Goal: Find specific page/section: Find specific page/section

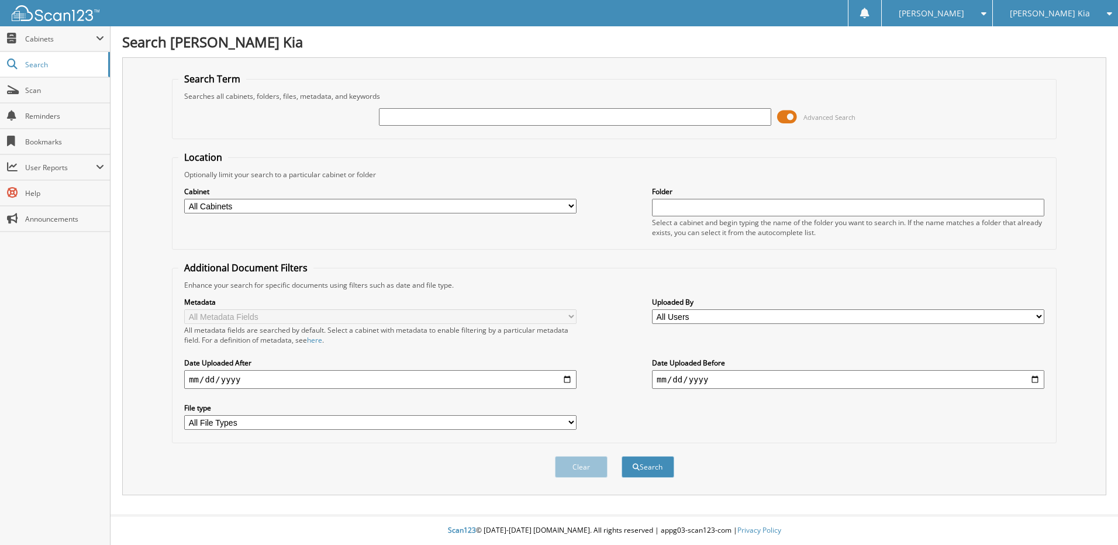
click at [571, 111] on input "text" at bounding box center [575, 117] width 392 height 18
type input "13690"
click at [622, 456] on button "Search" at bounding box center [648, 467] width 53 height 22
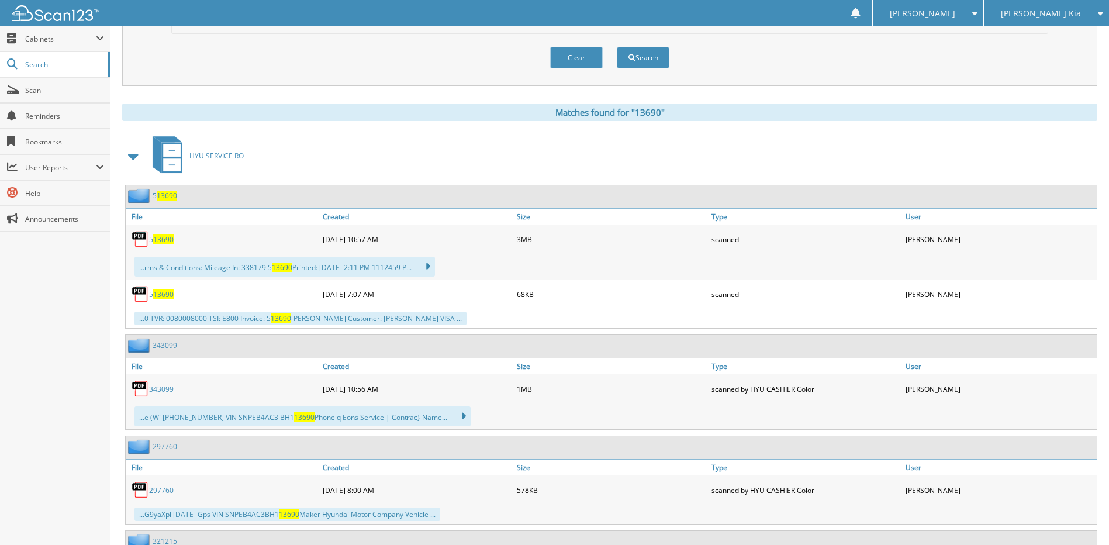
click at [137, 159] on span at bounding box center [134, 156] width 16 height 21
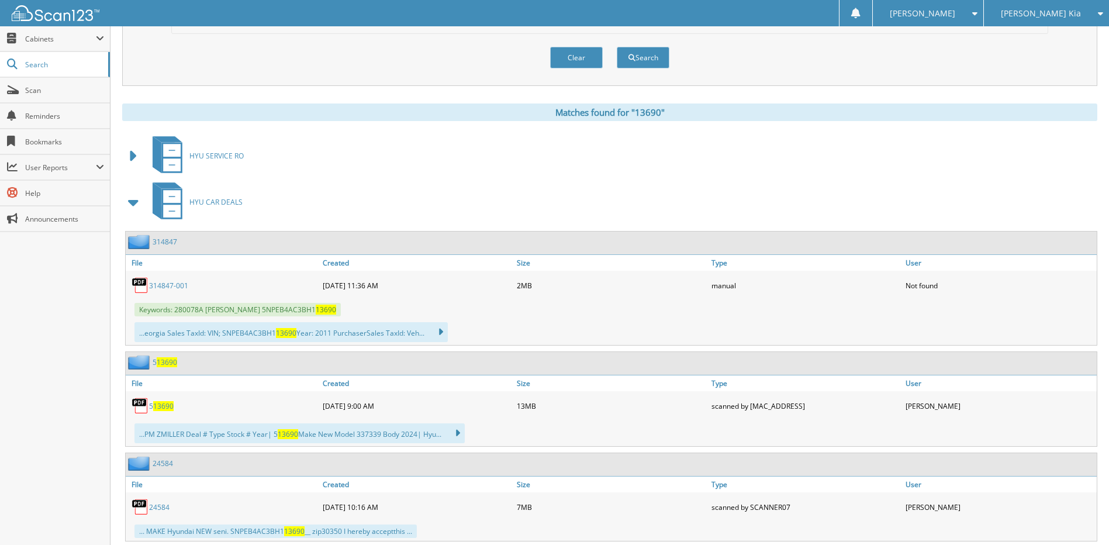
click at [130, 204] on span at bounding box center [134, 202] width 16 height 21
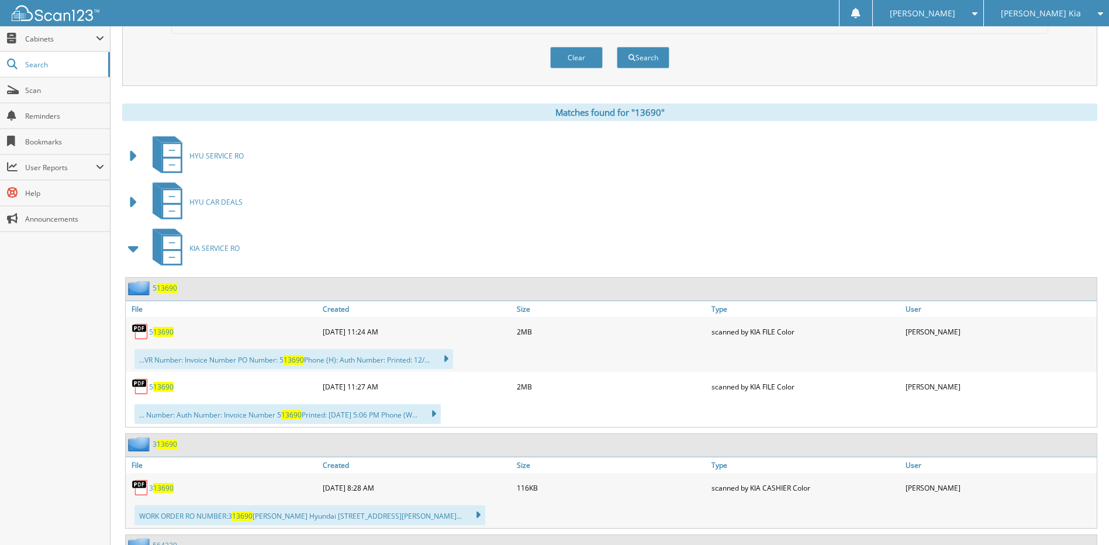
click at [132, 151] on span at bounding box center [134, 156] width 16 height 21
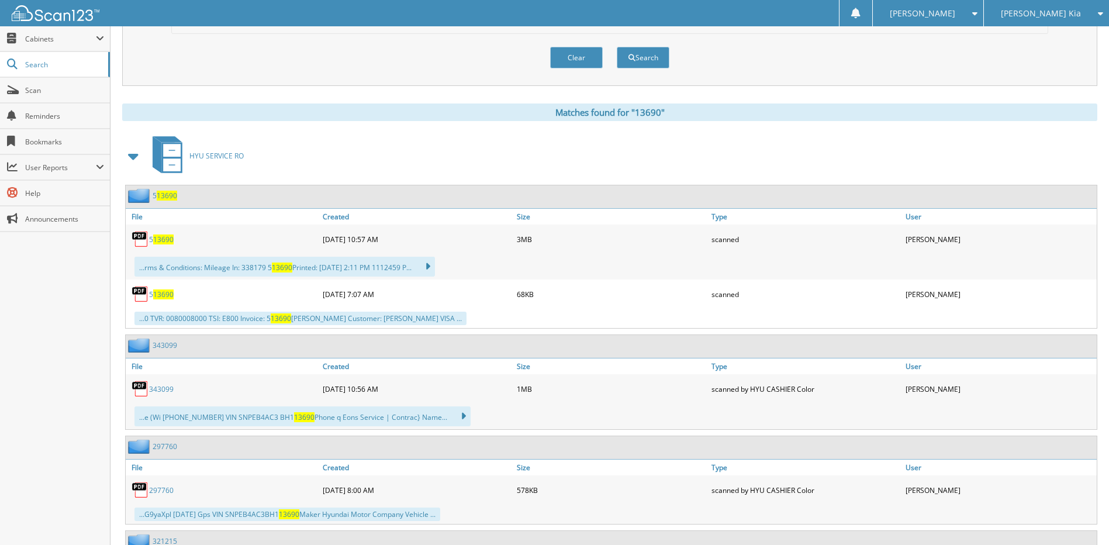
click at [134, 157] on span at bounding box center [134, 156] width 16 height 21
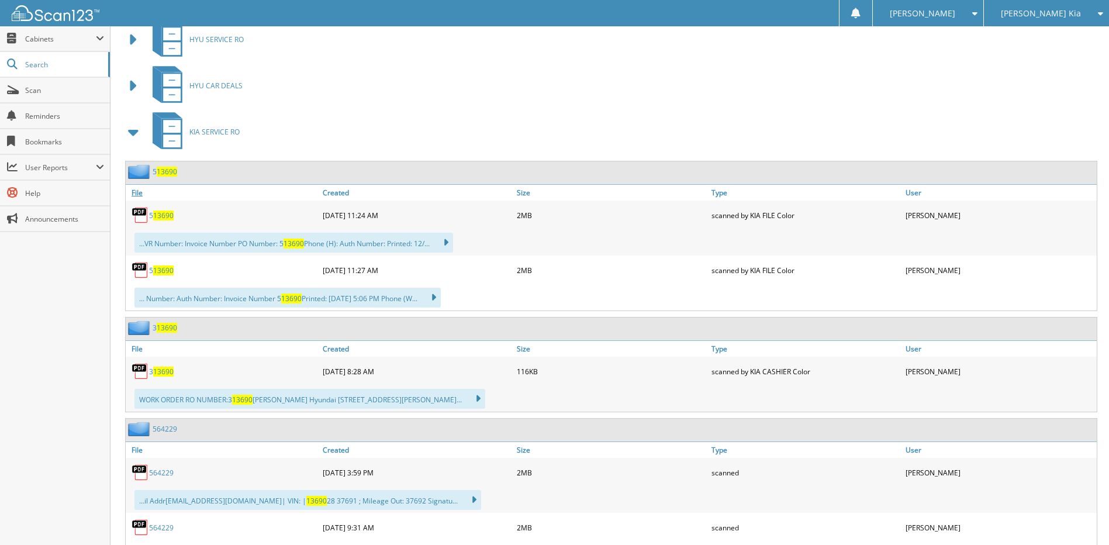
scroll to position [526, 0]
click at [139, 135] on span at bounding box center [134, 131] width 16 height 21
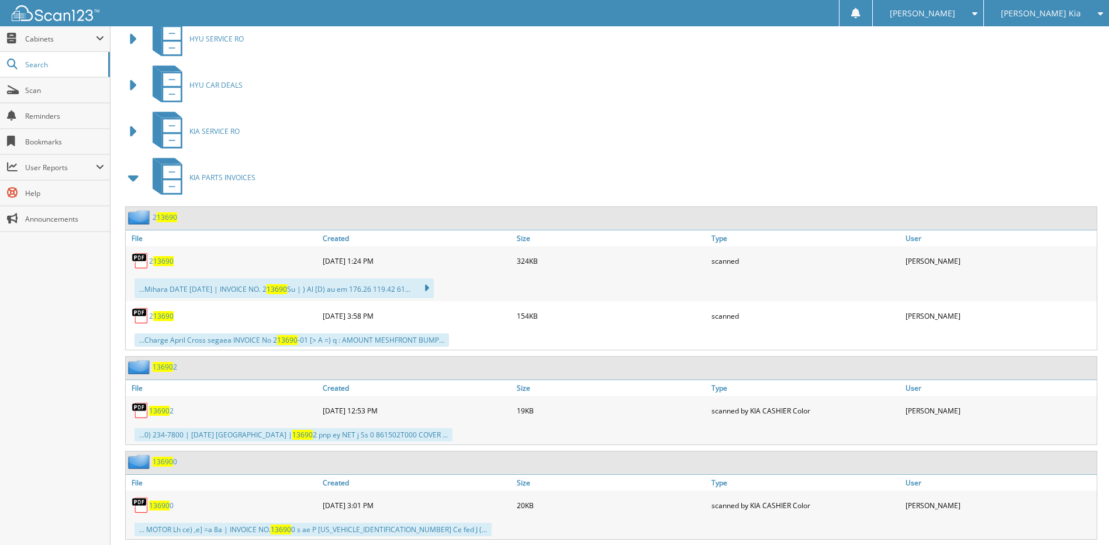
click at [146, 174] on icon at bounding box center [168, 176] width 44 height 44
click at [133, 180] on span at bounding box center [134, 177] width 16 height 21
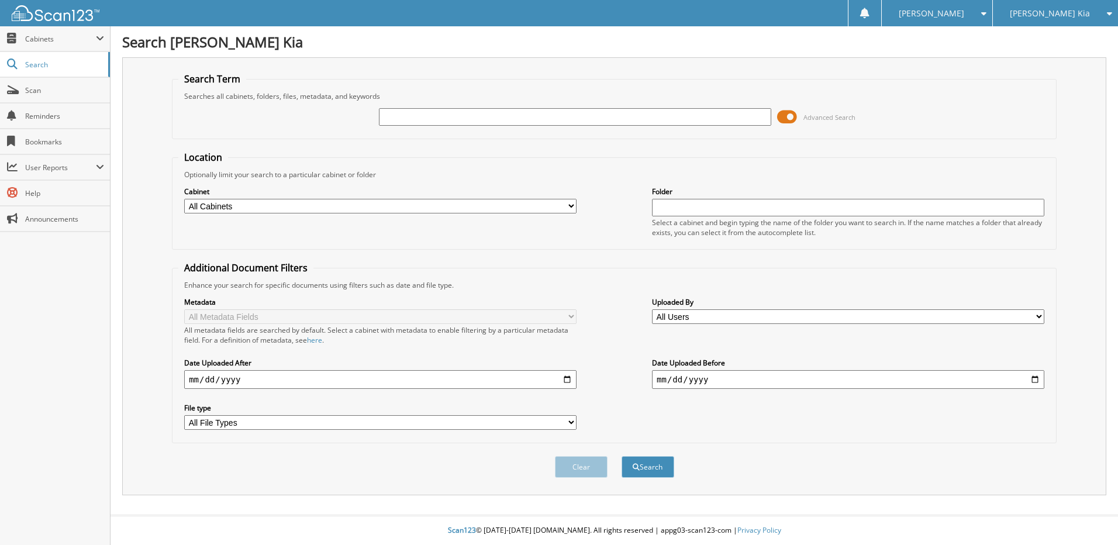
click at [413, 118] on input "text" at bounding box center [575, 117] width 392 height 18
click at [424, 116] on input "text" at bounding box center [575, 117] width 392 height 18
type input "131690"
click at [622, 456] on button "Search" at bounding box center [648, 467] width 53 height 22
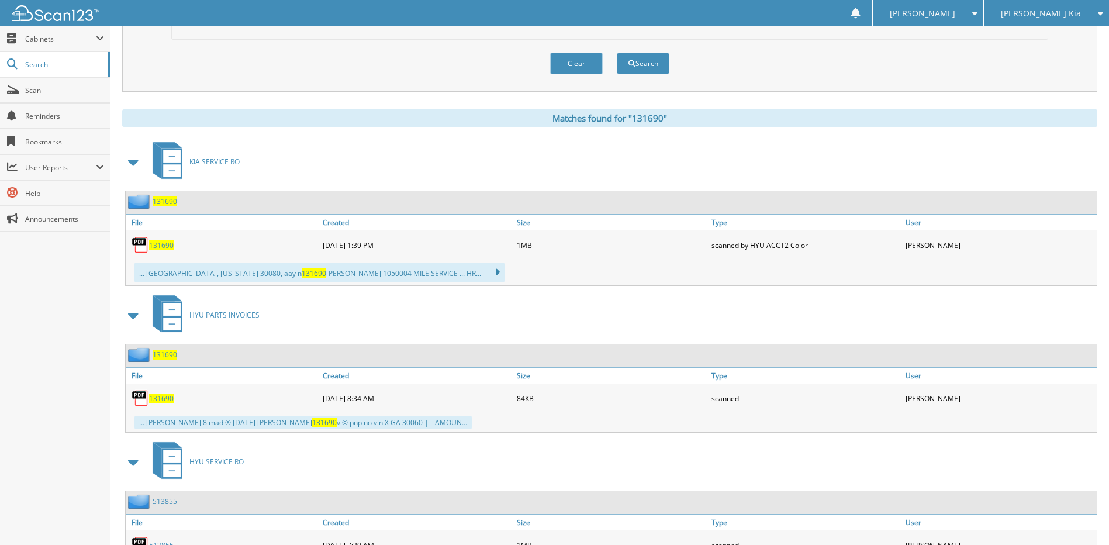
scroll to position [409, 0]
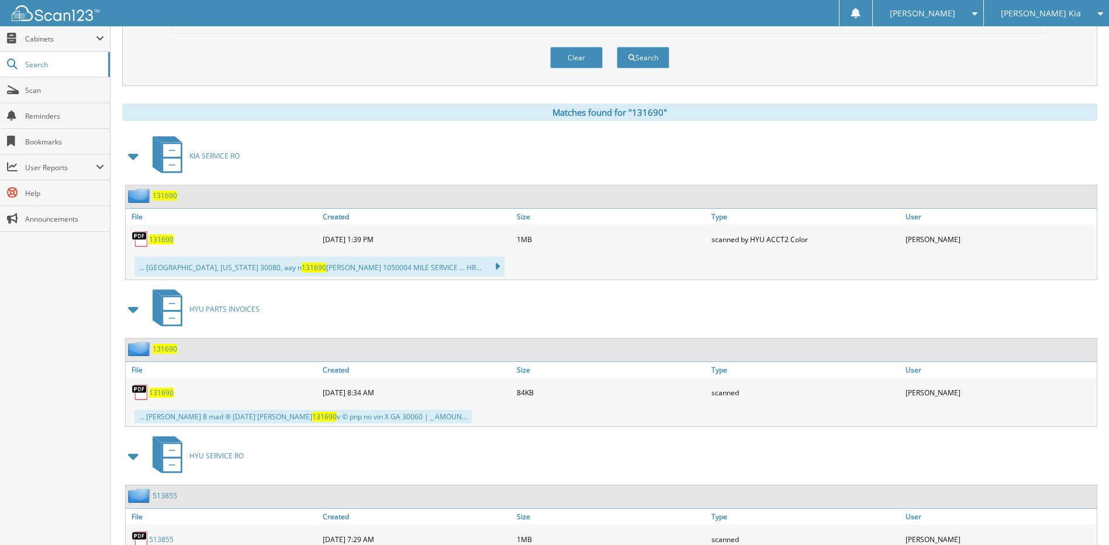
click at [135, 159] on span at bounding box center [134, 156] width 16 height 21
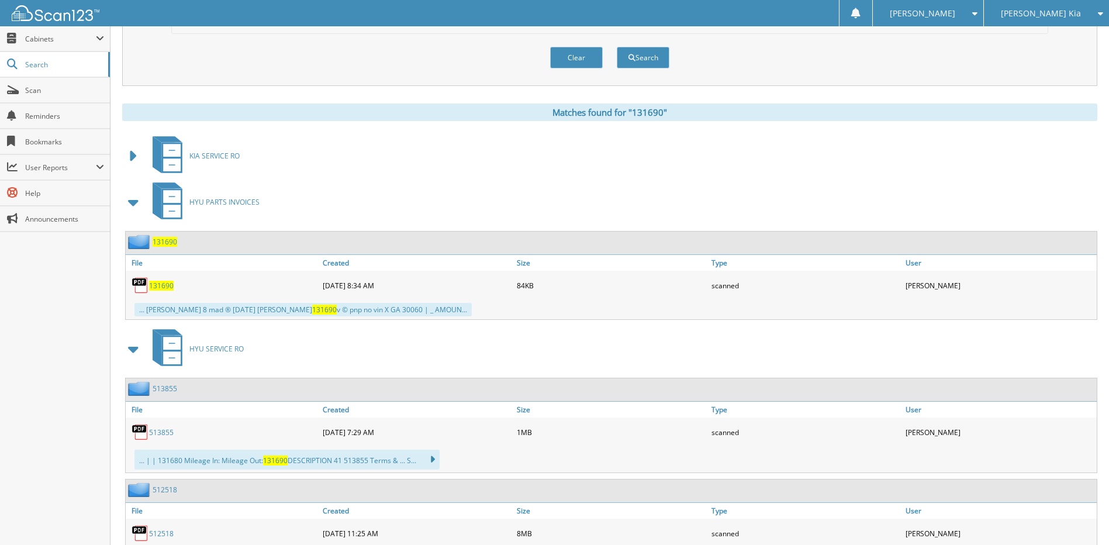
click at [139, 201] on span at bounding box center [134, 202] width 16 height 21
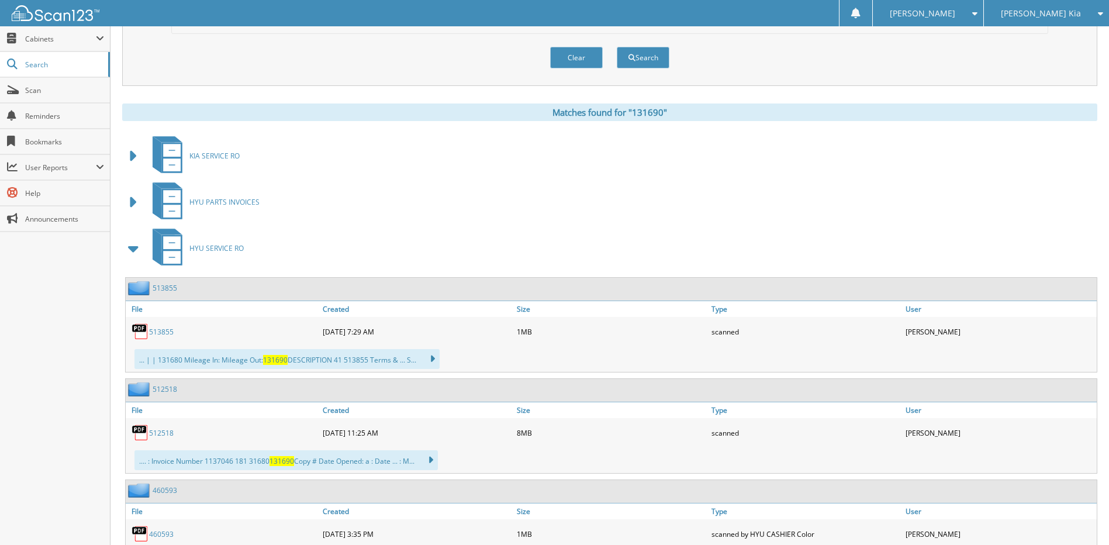
click at [146, 254] on icon at bounding box center [168, 247] width 44 height 44
click at [140, 247] on span at bounding box center [134, 248] width 16 height 21
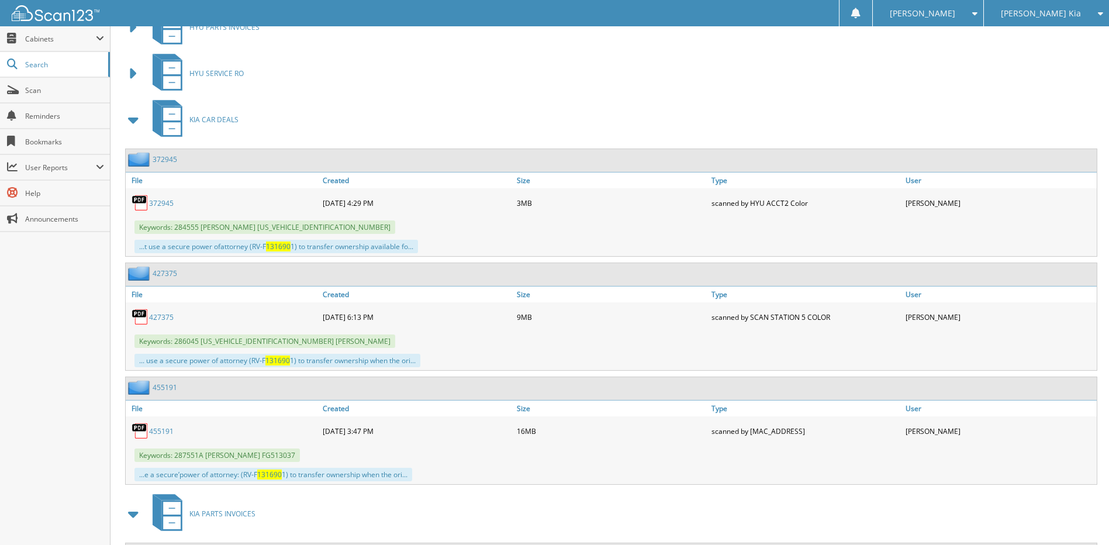
scroll to position [585, 0]
click at [132, 123] on span at bounding box center [134, 119] width 16 height 21
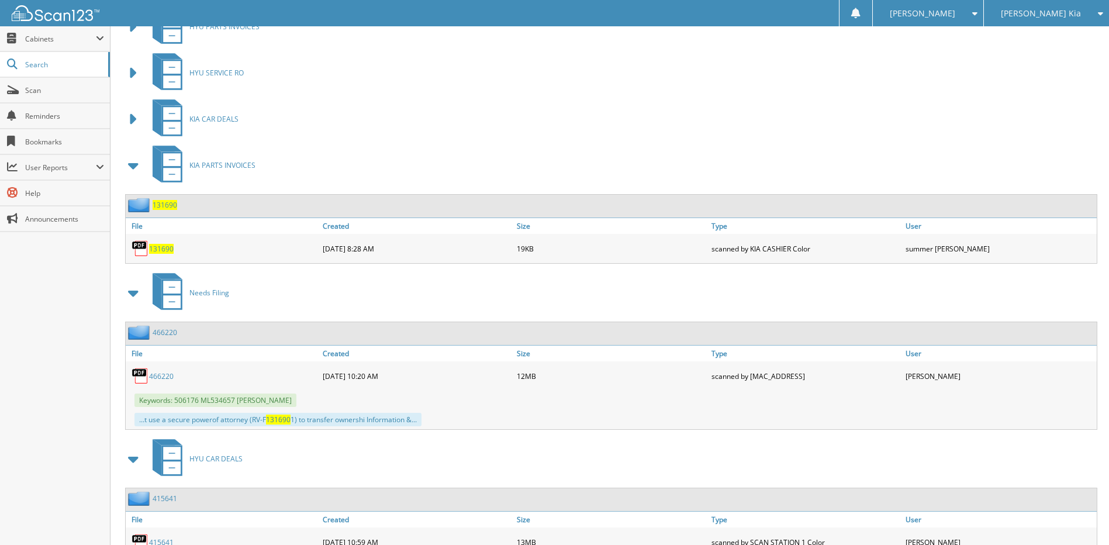
click at [137, 167] on span at bounding box center [134, 165] width 16 height 21
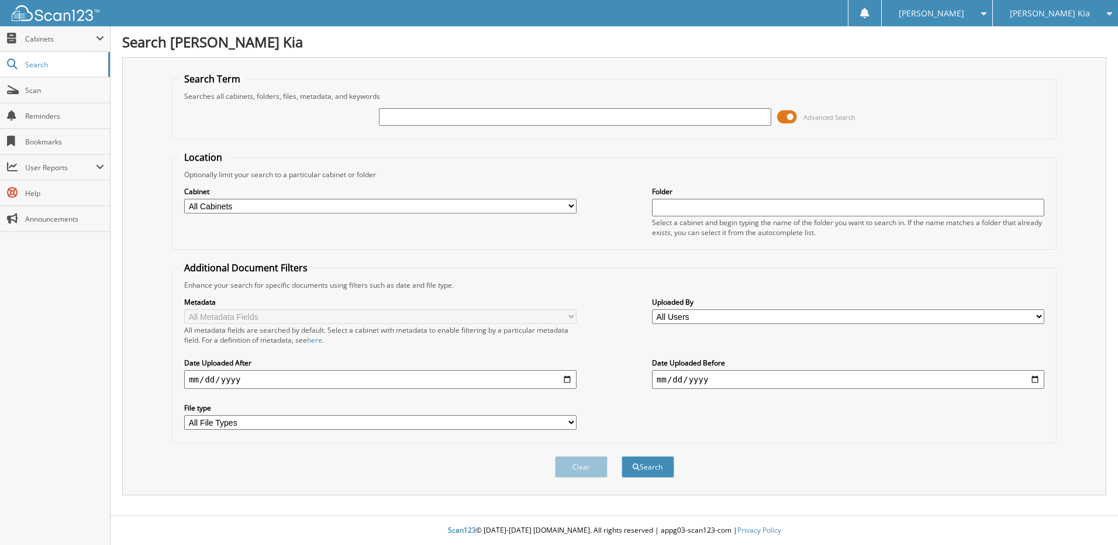
click at [413, 118] on input "text" at bounding box center [575, 117] width 392 height 18
type input "131690"
click at [622, 456] on button "Search" at bounding box center [648, 467] width 53 height 22
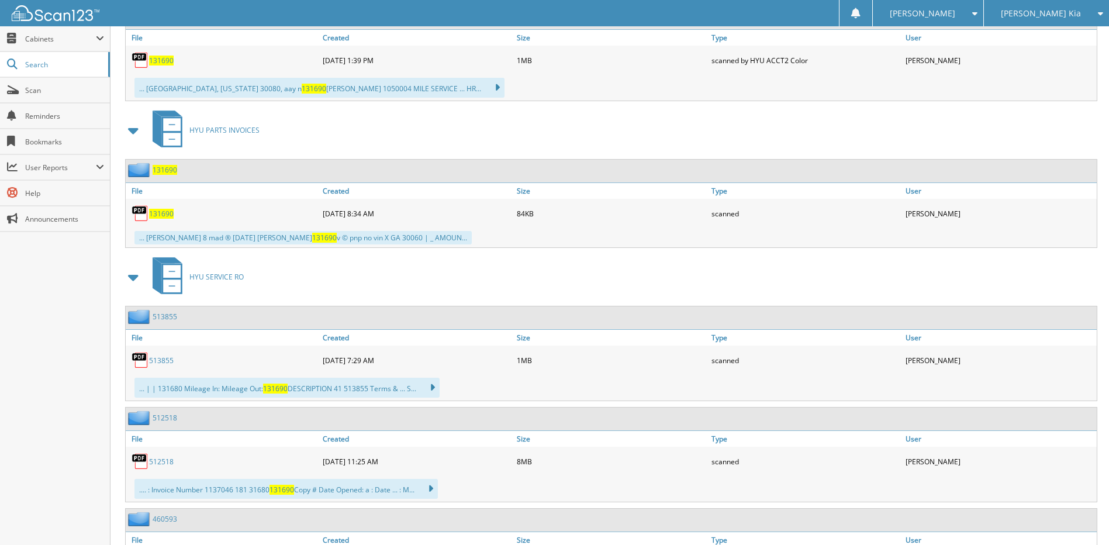
scroll to position [585, 0]
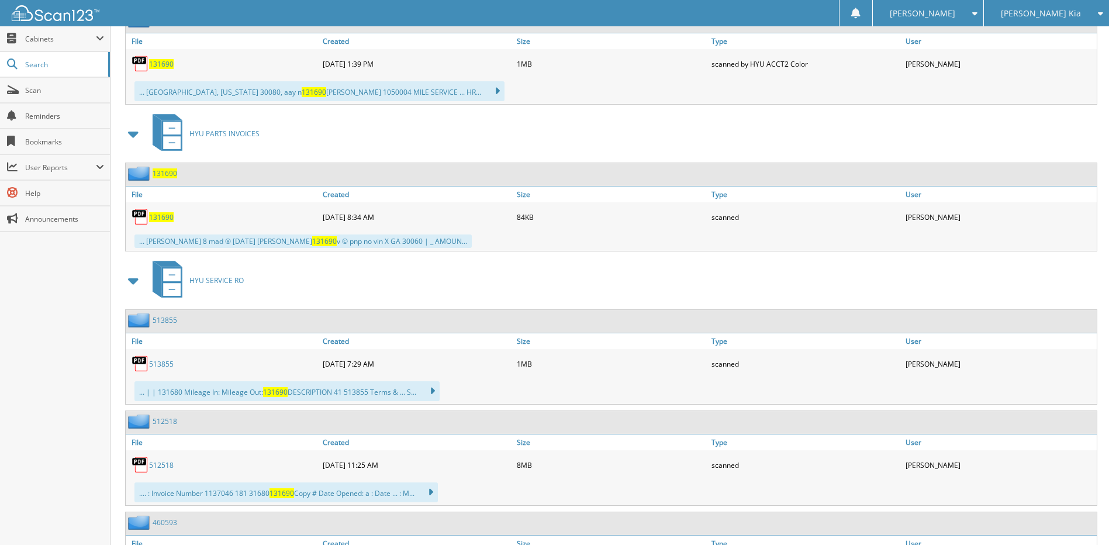
click at [171, 216] on span "131690" at bounding box center [161, 217] width 25 height 10
